Goal: Information Seeking & Learning: Understand process/instructions

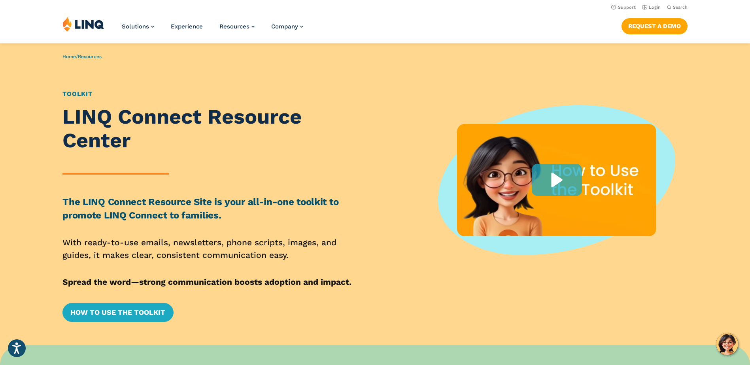
scroll to position [158, 0]
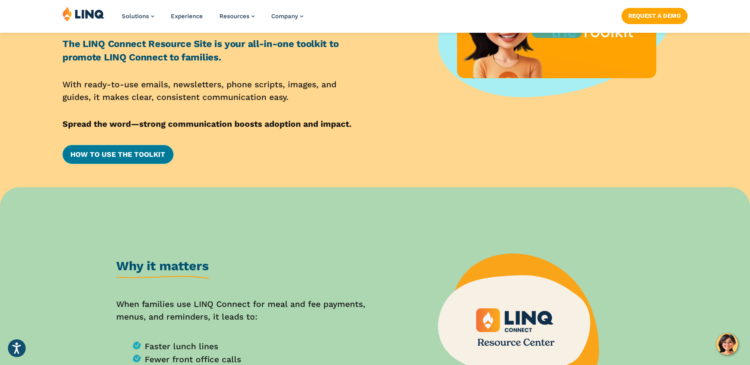
click at [125, 160] on link "How to Use the Toolkit" at bounding box center [117, 154] width 111 height 19
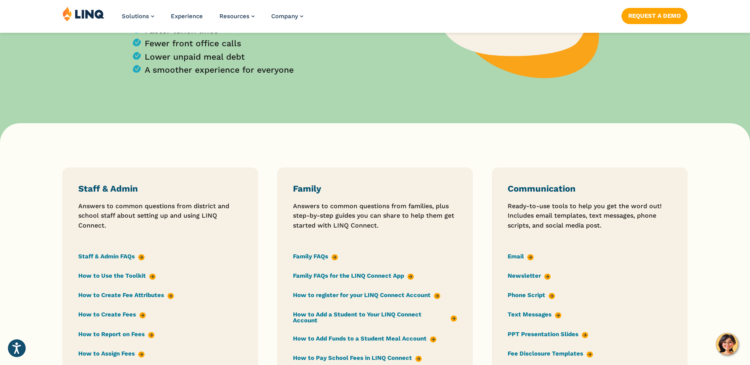
scroll to position [593, 0]
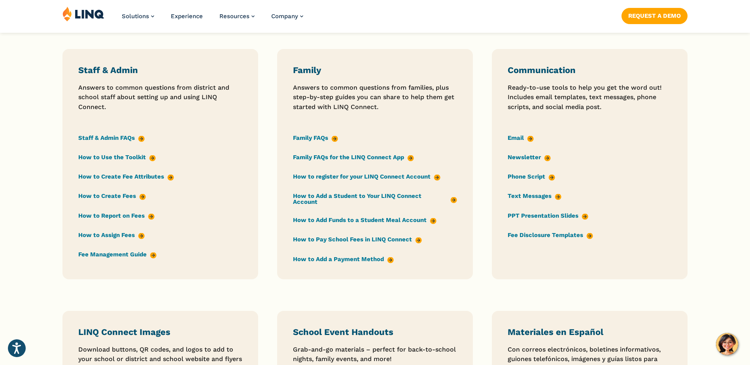
click at [105, 136] on link "Staff & Admin FAQs" at bounding box center [111, 138] width 66 height 9
click at [132, 155] on link "How to Use the Toolkit" at bounding box center [116, 157] width 77 height 9
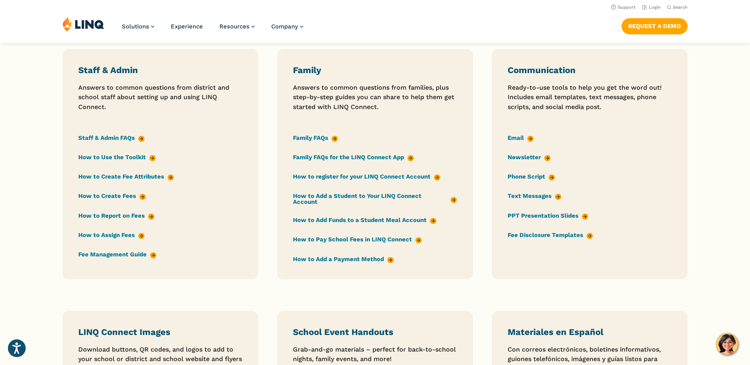
click at [386, 216] on link "How to Add Funds to a Student Meal Account" at bounding box center [364, 220] width 143 height 9
click at [366, 255] on link "How to Add a Payment Method" at bounding box center [343, 259] width 101 height 9
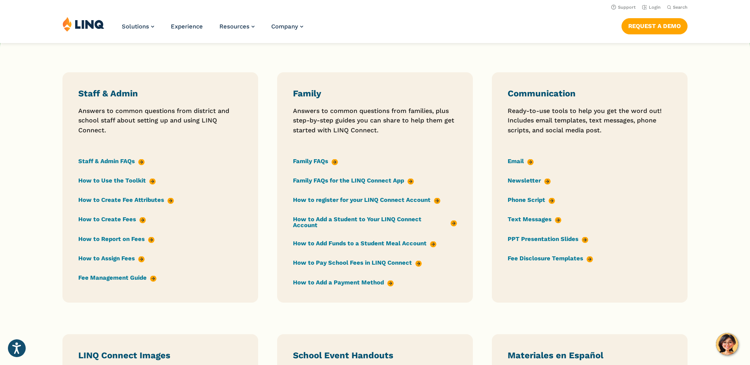
scroll to position [530, 0]
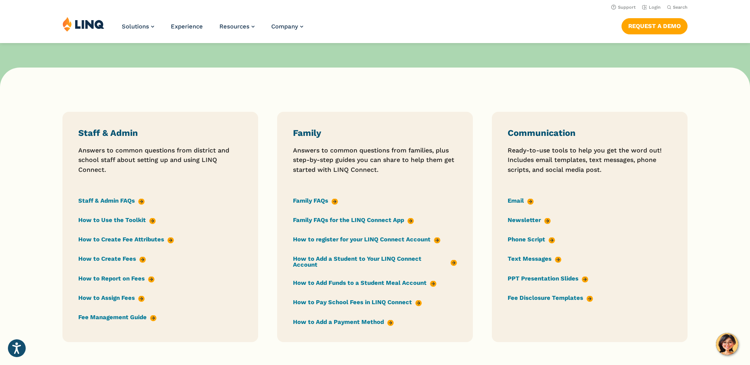
click at [311, 221] on link "Family FAQs for the LINQ Connect App" at bounding box center [353, 220] width 121 height 9
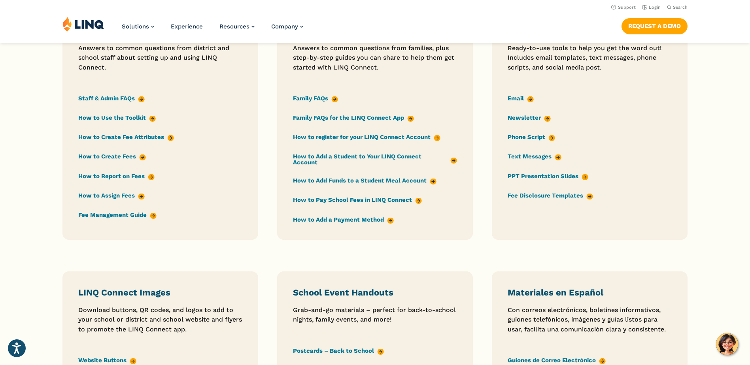
scroll to position [553, 0]
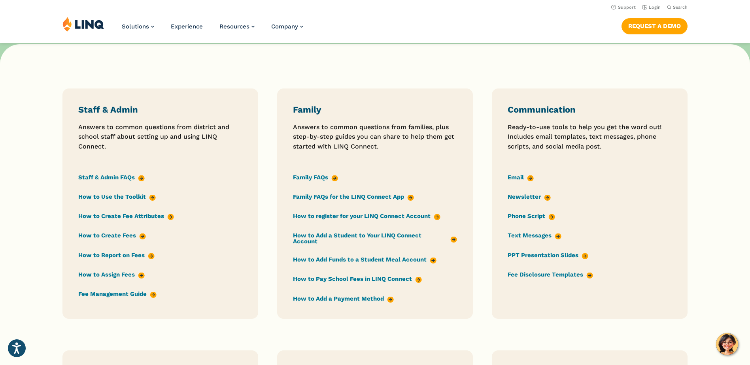
click at [328, 221] on div "Family Answers to common questions from families, plus step-by-step guides you …" at bounding box center [375, 203] width 164 height 199
click at [327, 218] on link "How to register for your LINQ Connect Account" at bounding box center [366, 216] width 147 height 9
click at [375, 294] on link "How to Add a Payment Method" at bounding box center [343, 298] width 101 height 9
click at [514, 175] on link "Email" at bounding box center [520, 177] width 26 height 9
click at [517, 214] on link "Phone Script" at bounding box center [530, 216] width 47 height 9
